Goal: Task Accomplishment & Management: Manage account settings

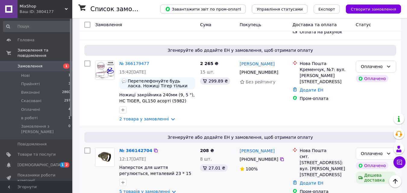
scroll to position [241, 0]
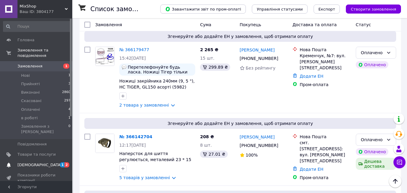
click at [33, 162] on span "[DEMOGRAPHIC_DATA]" at bounding box center [39, 164] width 45 height 5
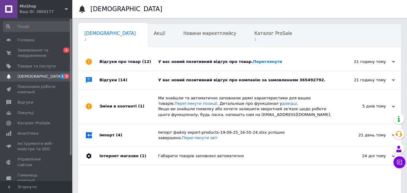
click at [306, 86] on div "У вас новий позитивний відгук про компанію за замовленням 365492792." at bounding box center [246, 80] width 176 height 18
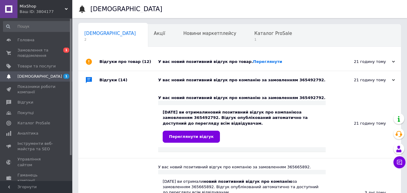
click at [281, 60] on div "У вас новий позитивний відгук про товар. Переглянути" at bounding box center [246, 61] width 176 height 5
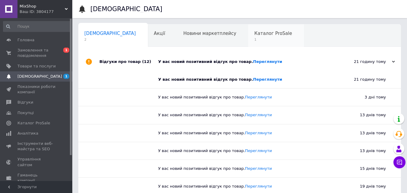
click at [248, 45] on div "Каталог ProSale 1" at bounding box center [276, 35] width 56 height 23
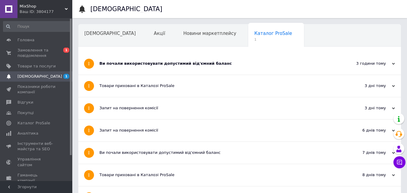
click at [233, 60] on div "Ви почали використовувати допустимий від'ємний баланс" at bounding box center [216, 64] width 235 height 22
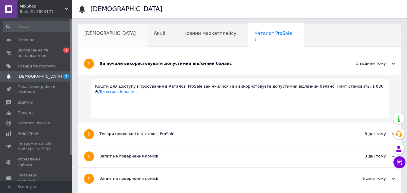
click at [112, 39] on div "[DEMOGRAPHIC_DATA]" at bounding box center [113, 35] width 70 height 23
